Goal: Information Seeking & Learning: Find specific fact

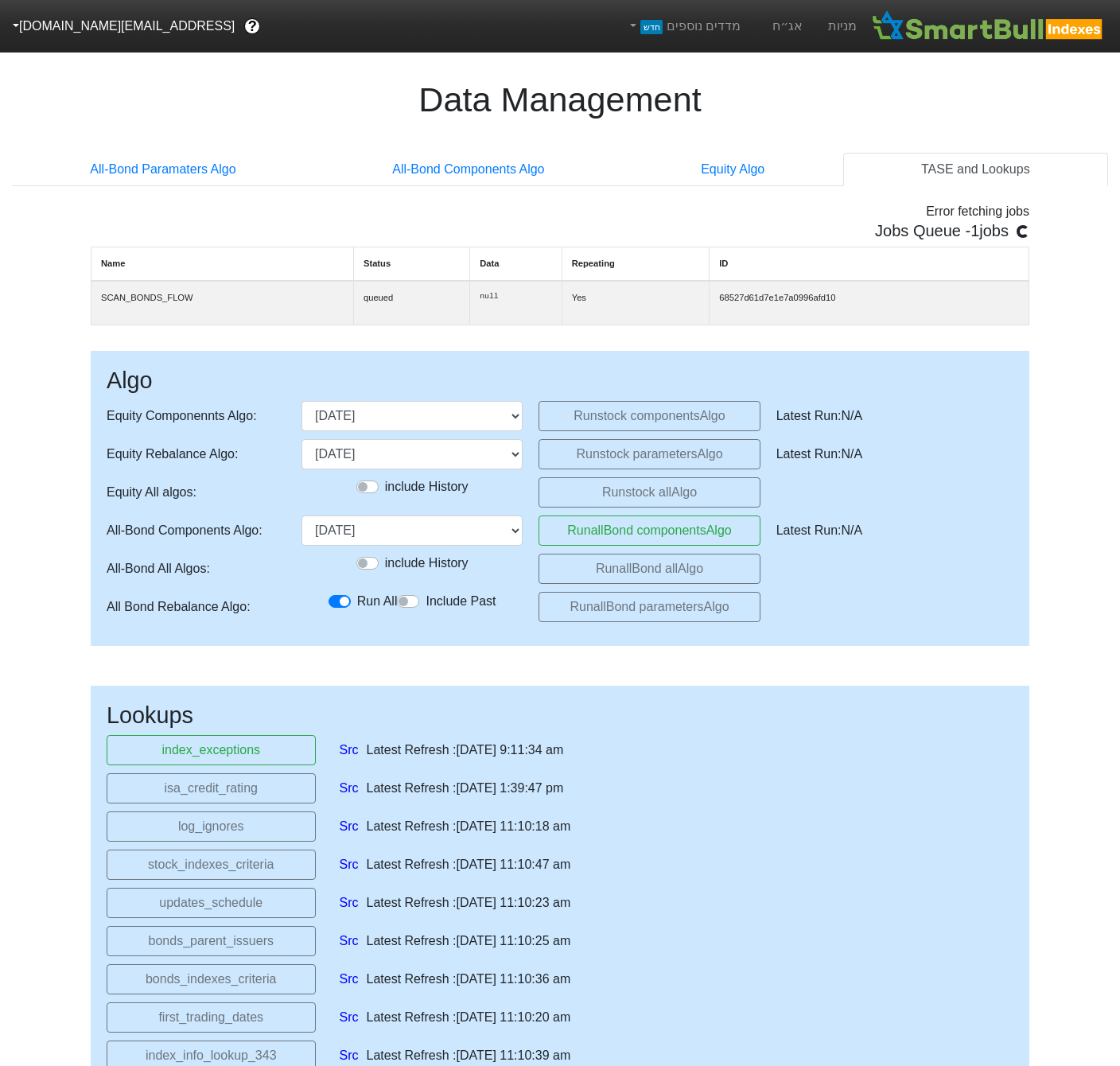
select select "2025-11-06T00:00:00.000Z"
select select "2025-09-29T00:00:00.000Z"
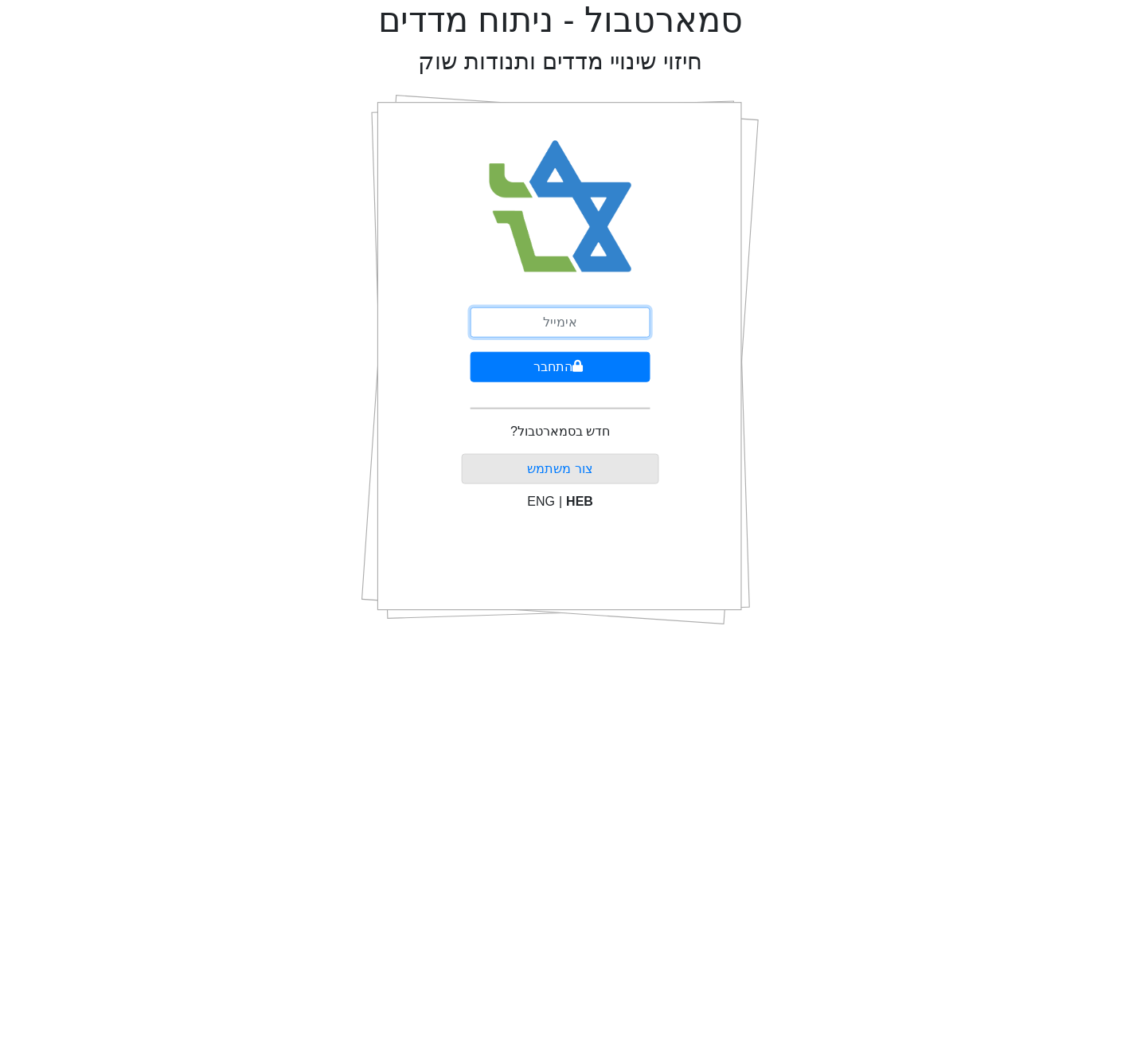
click at [571, 326] on input "email" at bounding box center [560, 323] width 180 height 30
type input "[EMAIL_ADDRESS][DOMAIN_NAME]"
click at [543, 362] on button "התחבר" at bounding box center [560, 367] width 180 height 30
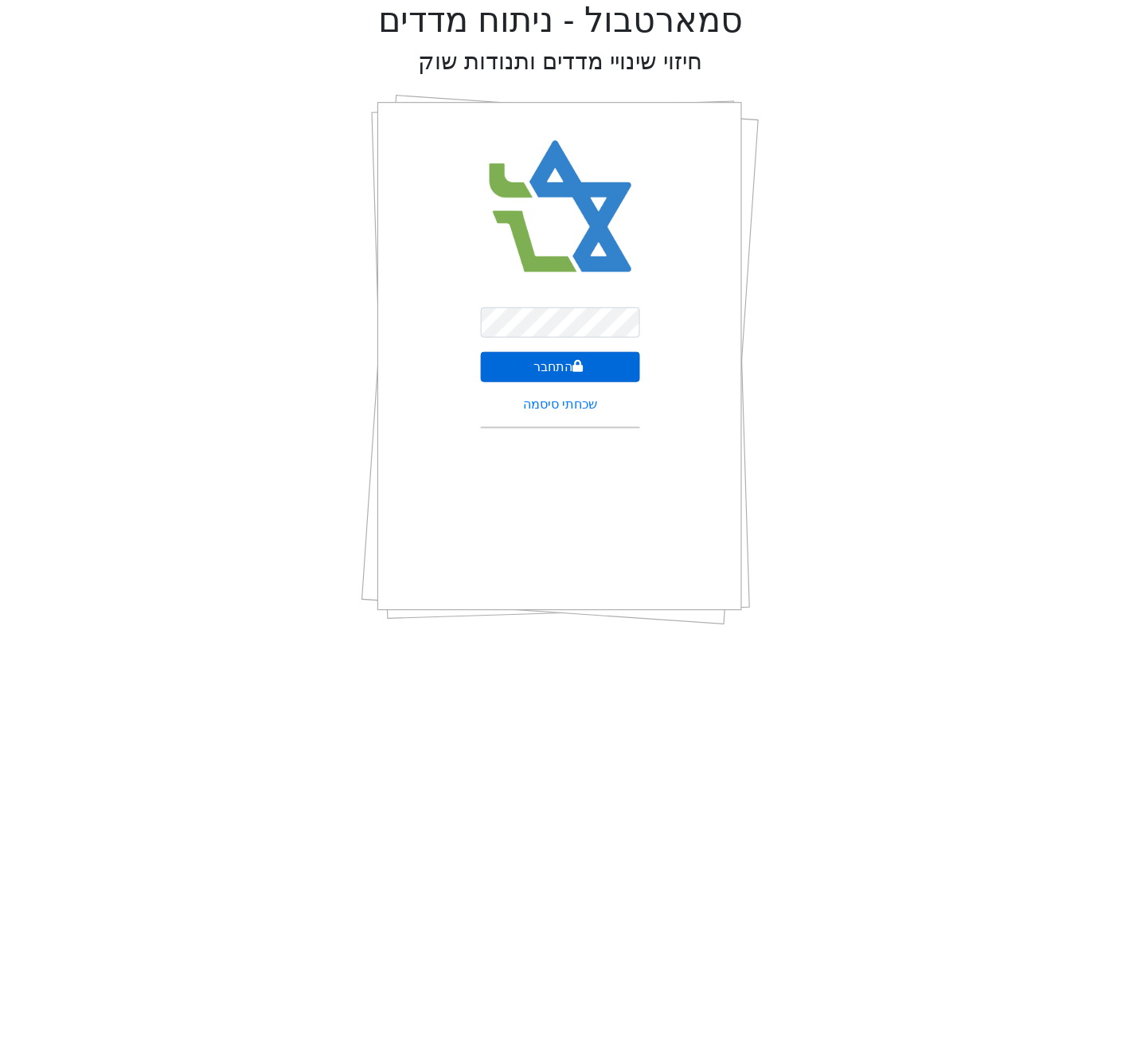
click at [602, 378] on button "התחבר" at bounding box center [560, 367] width 159 height 30
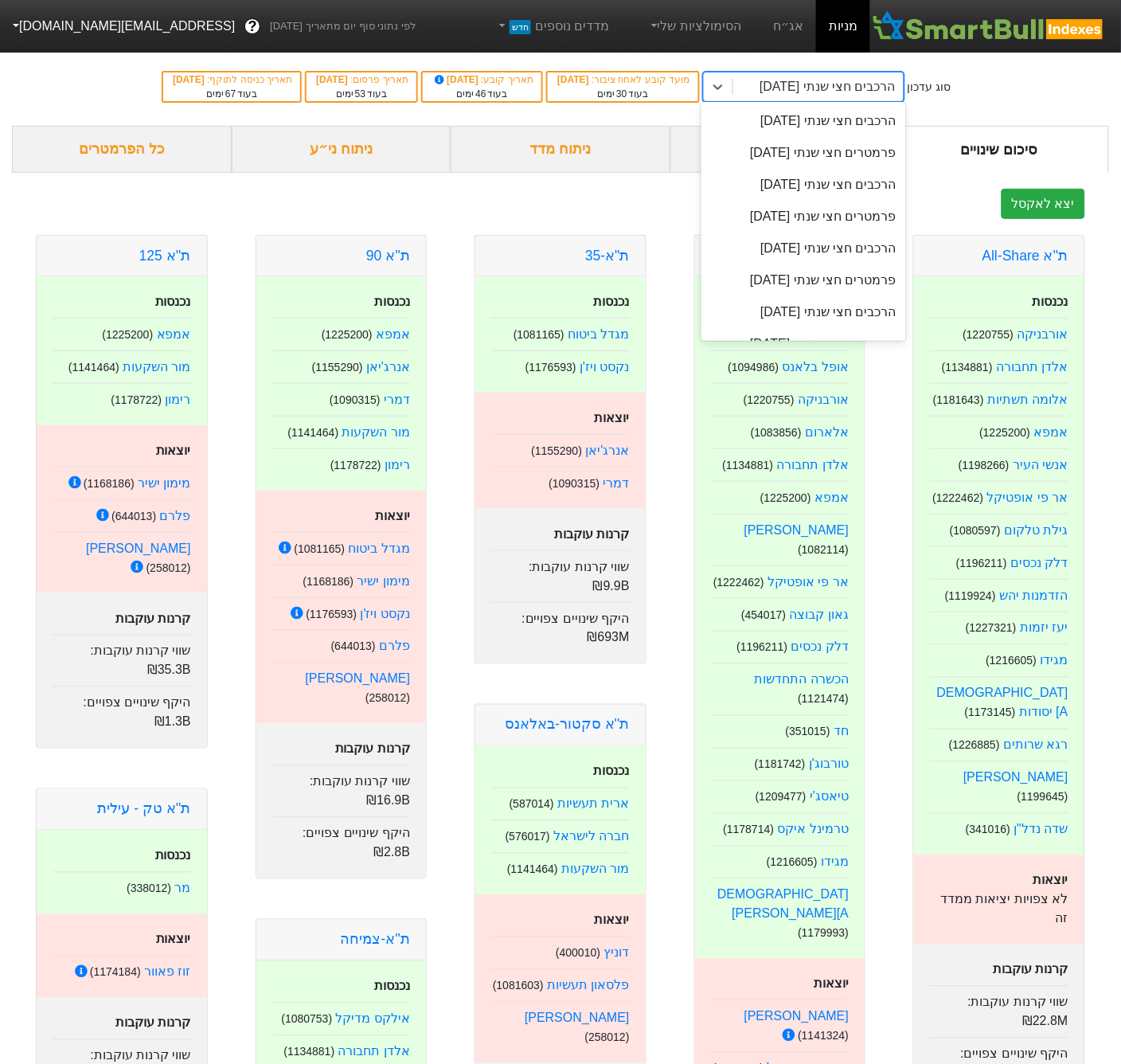
click at [896, 91] on div "הרכבים חצי שנתי [DATE]" at bounding box center [827, 87] width 136 height 19
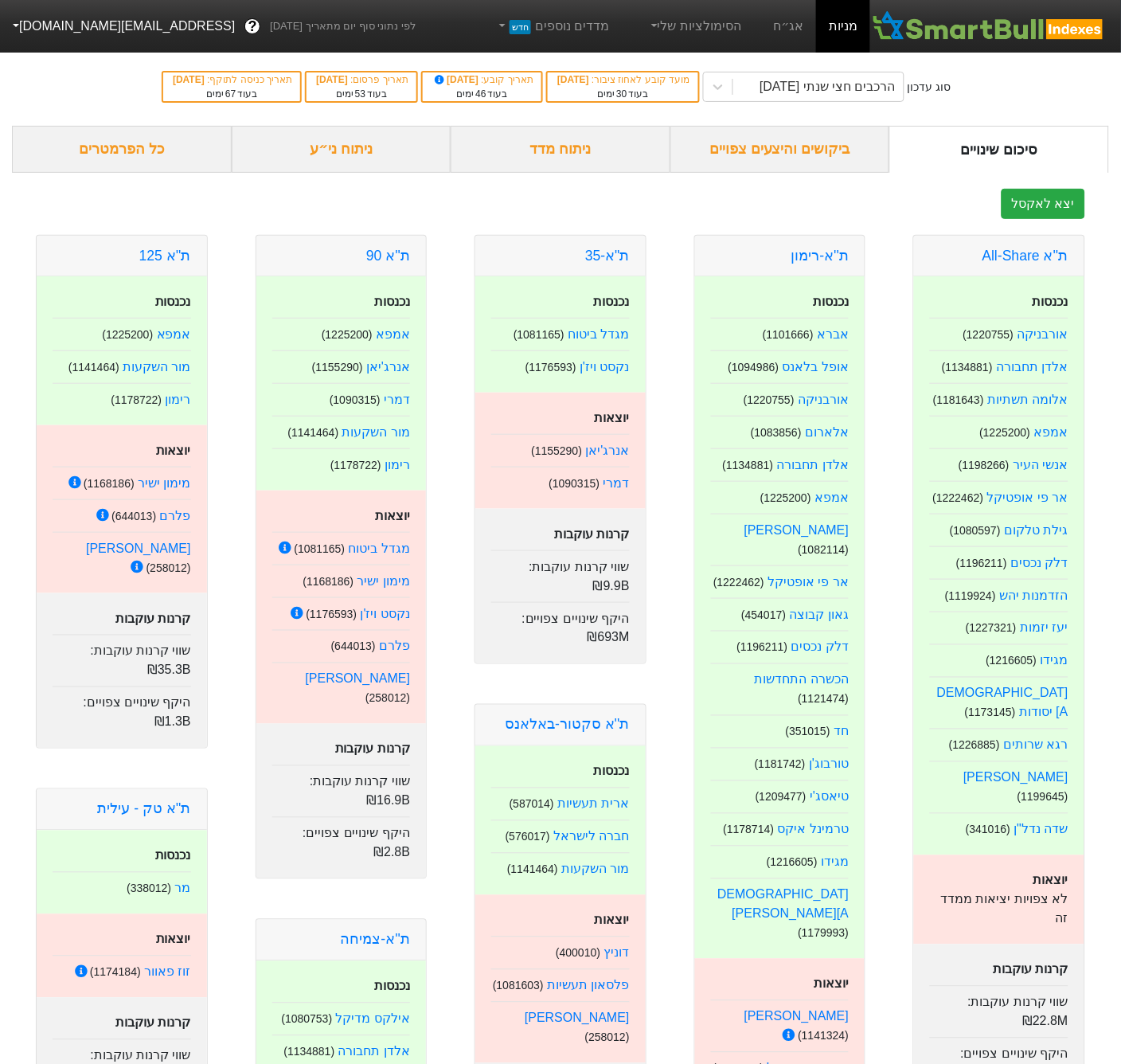
click at [501, 210] on div "יצא לאקסל" at bounding box center [560, 204] width 1097 height 30
click at [362, 148] on div "ניתוח ני״ע" at bounding box center [342, 150] width 220 height 47
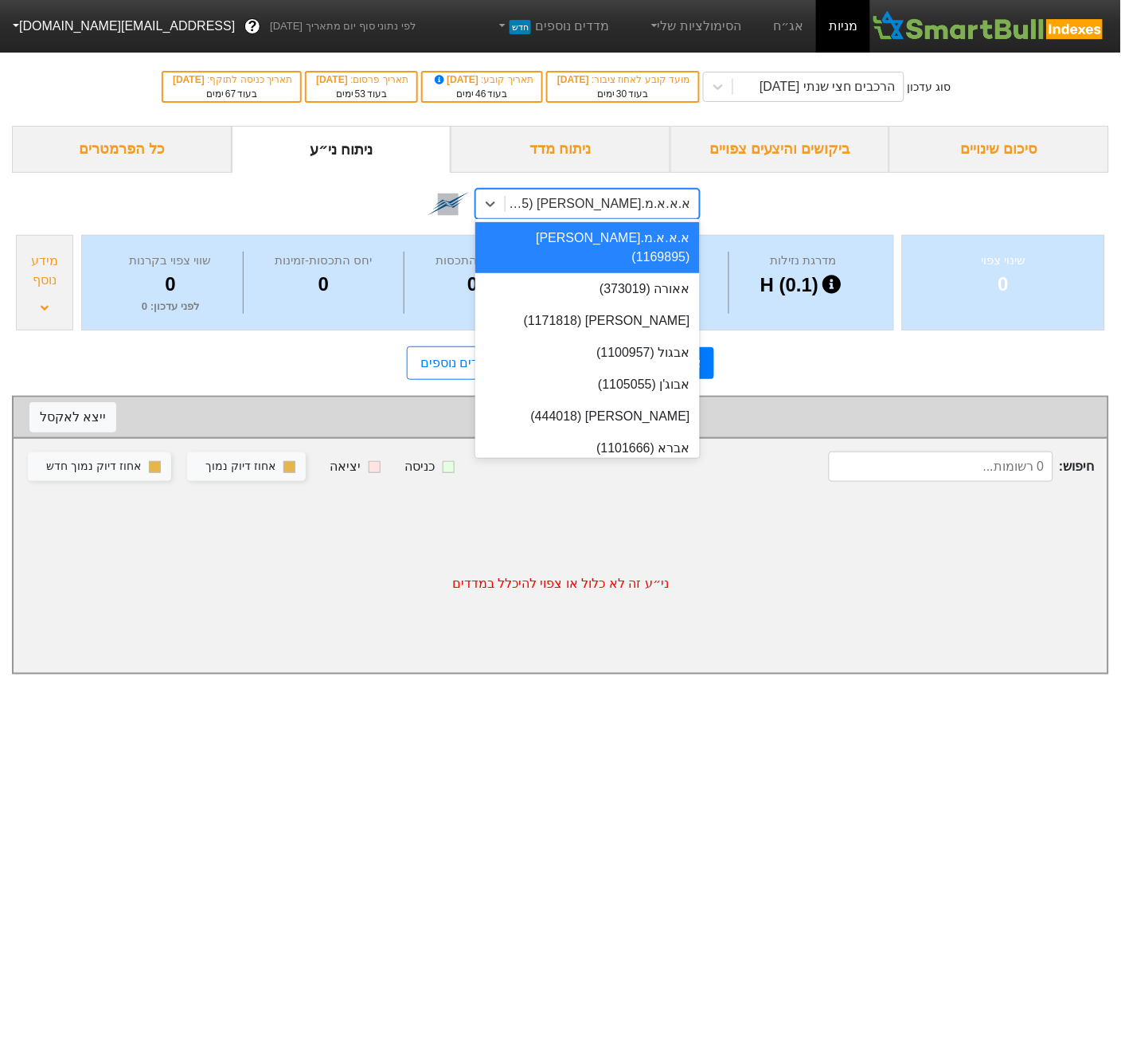
click at [598, 198] on div "א.א.א.מ.[PERSON_NAME] (1169895)" at bounding box center [597, 204] width 187 height 19
type input "נא"
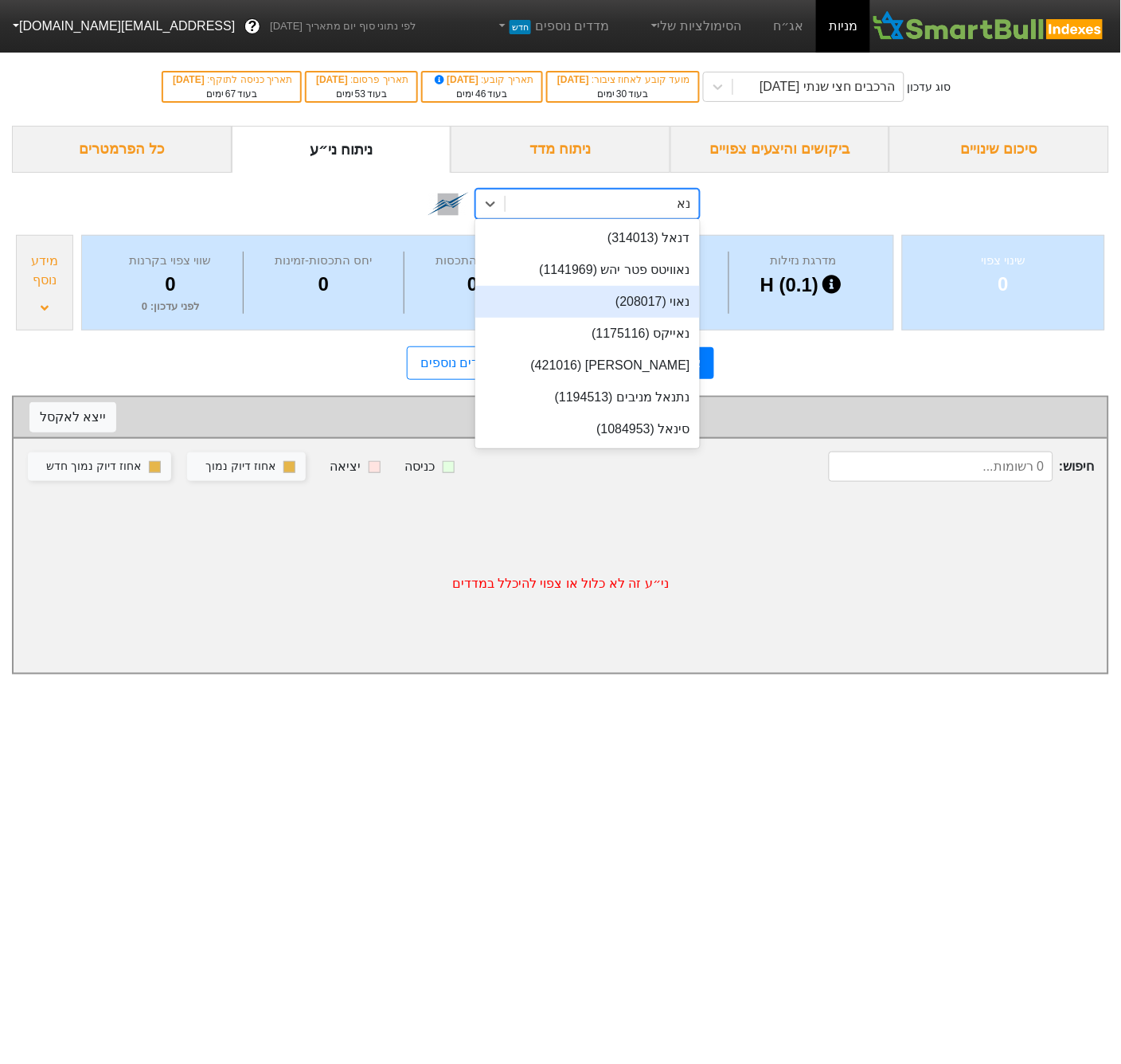
click at [613, 292] on div "נאוי (208017)" at bounding box center [587, 302] width 224 height 32
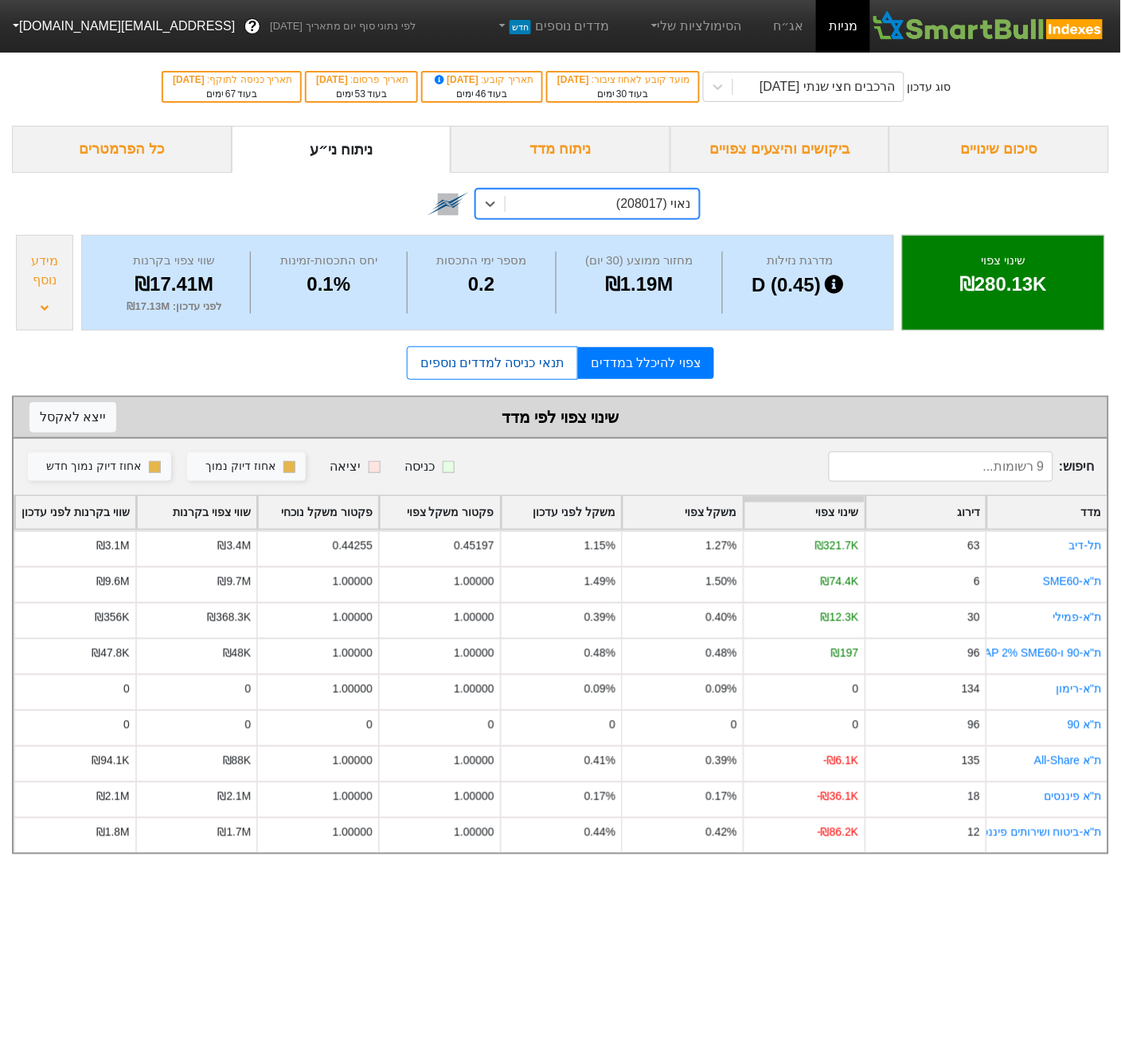
click at [524, 378] on link "תנאי כניסה למדדים נוספים" at bounding box center [492, 363] width 171 height 33
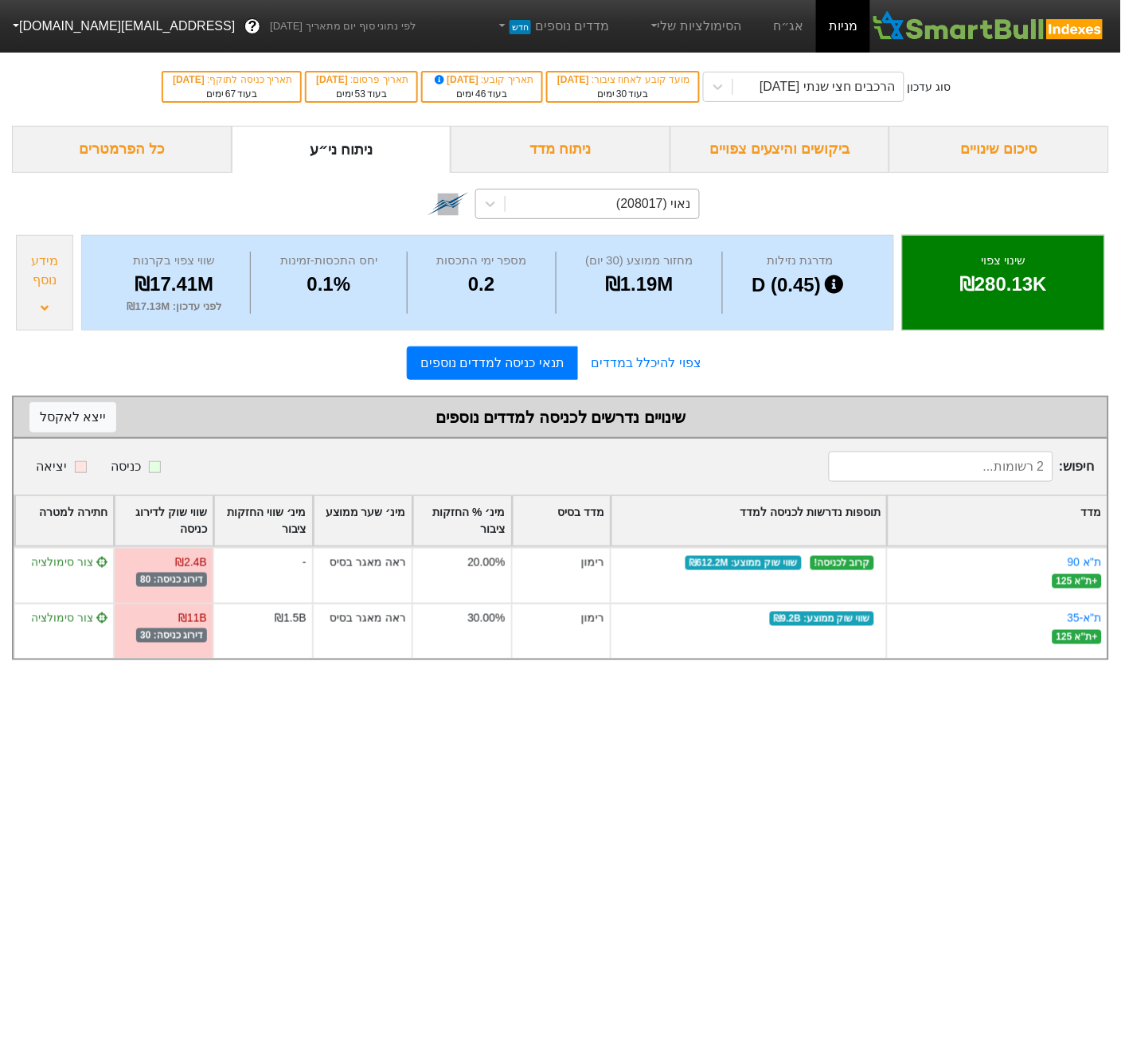
click at [35, 303] on div "מידע נוסף" at bounding box center [44, 282] width 58 height 96
